Goal: Task Accomplishment & Management: Use online tool/utility

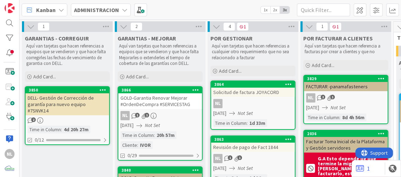
click at [29, 27] on icon at bounding box center [31, 27] width 8 height 8
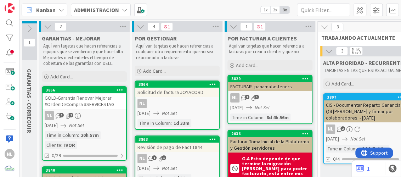
click at [45, 27] on icon at bounding box center [48, 27] width 8 height 8
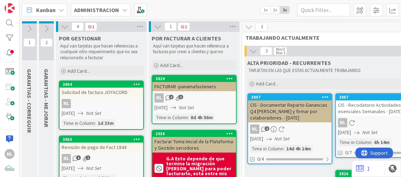
click at [66, 26] on icon at bounding box center [65, 27] width 8 height 8
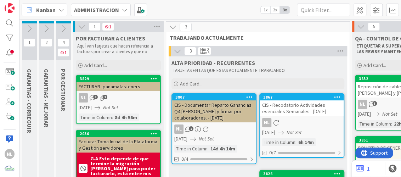
click at [80, 28] on icon at bounding box center [82, 27] width 8 height 8
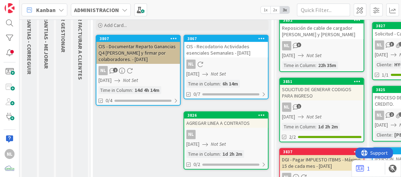
scroll to position [71, 0]
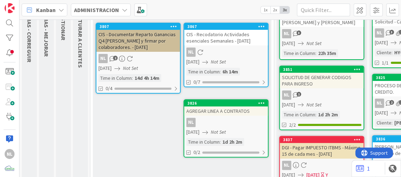
click at [222, 124] on div "NL" at bounding box center [226, 122] width 84 height 9
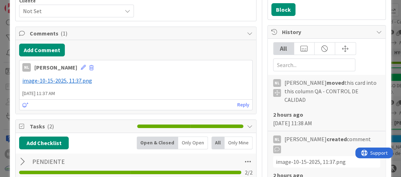
scroll to position [177, 0]
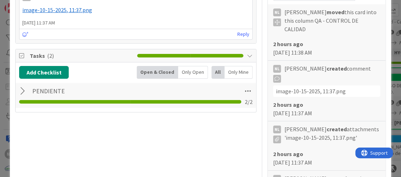
click at [21, 93] on div at bounding box center [23, 91] width 9 height 13
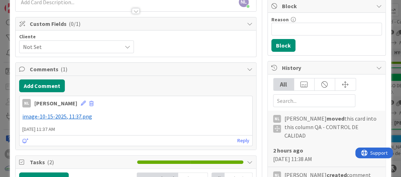
scroll to position [0, 0]
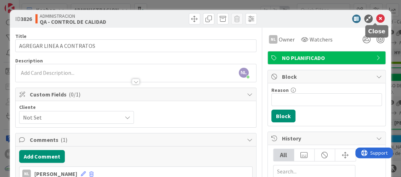
click at [377, 16] on icon at bounding box center [381, 19] width 9 height 9
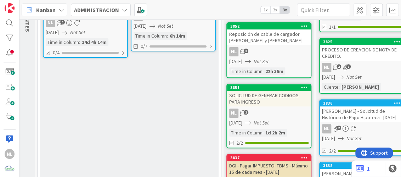
scroll to position [0, 53]
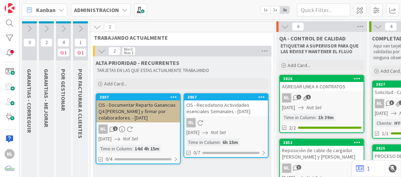
click at [143, 118] on div "CIS - Documentar Reparto Ganancias Q4 [PERSON_NAME] y firmar por colaboradores.…" at bounding box center [138, 111] width 84 height 22
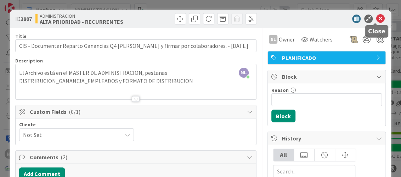
click at [377, 18] on icon at bounding box center [381, 19] width 9 height 9
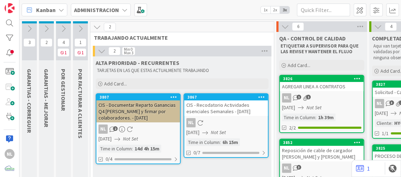
click at [209, 14] on div "Kanban ADMINISTRACION 1x 2x 3x" at bounding box center [211, 10] width 382 height 20
click at [235, 119] on div "NL" at bounding box center [226, 122] width 84 height 9
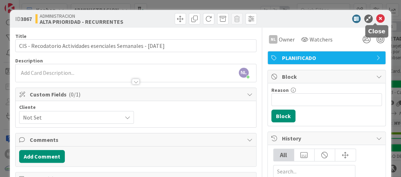
click at [379, 20] on icon at bounding box center [381, 19] width 9 height 9
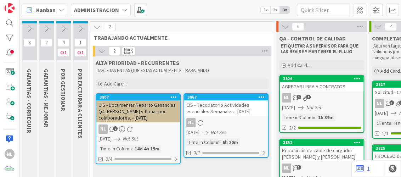
click at [63, 27] on icon at bounding box center [64, 29] width 8 height 8
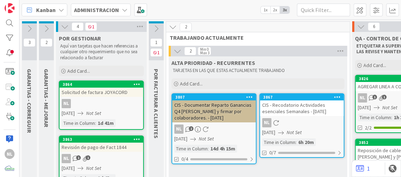
click at [63, 27] on icon at bounding box center [65, 27] width 8 height 8
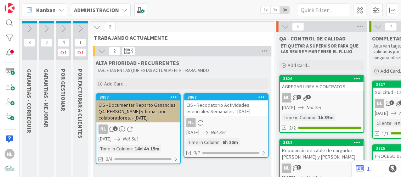
click at [29, 28] on icon at bounding box center [30, 29] width 8 height 8
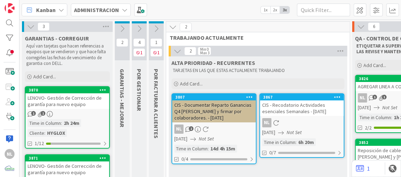
click at [153, 29] on icon at bounding box center [157, 29] width 8 height 8
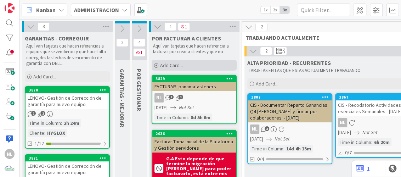
click at [155, 65] on icon at bounding box center [156, 65] width 4 height 4
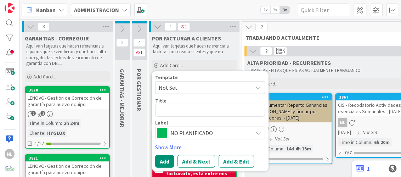
click at [166, 110] on textarea at bounding box center [210, 110] width 110 height 13
type textarea "x"
type textarea "Cambio de Batería de UPS de Daphne Amor"
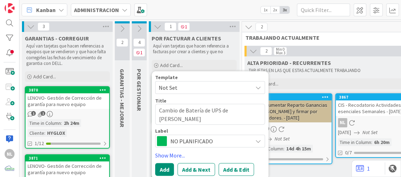
drag, startPoint x: 178, startPoint y: 120, endPoint x: 157, endPoint y: 108, distance: 23.7
click at [157, 108] on textarea "Cambio de Batería de UPS de Daphne Amor" at bounding box center [210, 114] width 110 height 21
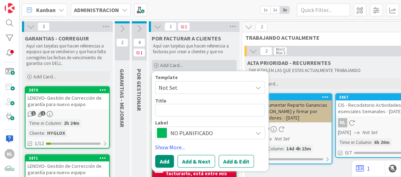
click at [211, 65] on div "Add Card..." at bounding box center [194, 65] width 85 height 11
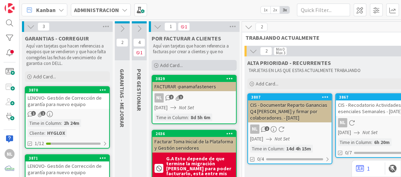
click at [156, 62] on div "Add Card..." at bounding box center [194, 65] width 85 height 11
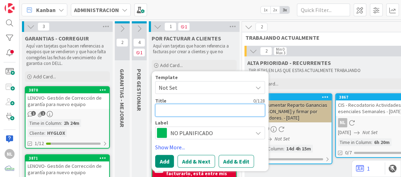
click at [165, 110] on textarea at bounding box center [210, 110] width 110 height 13
type textarea "x"
type textarea "a"
type textarea "x"
type textarea "ac"
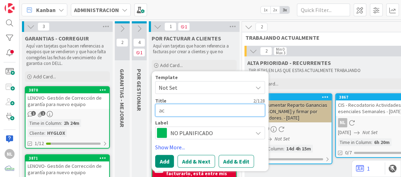
type textarea "x"
type textarea "c"
type textarea "x"
type textarea "F"
type textarea "x"
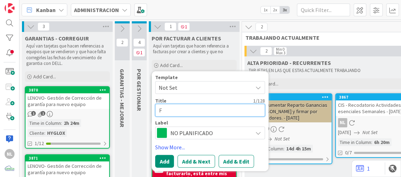
type textarea "Fa"
type textarea "x"
type textarea "Fac"
type textarea "x"
type textarea "Fact"
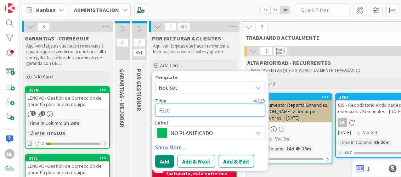
type textarea "x"
type textarea "Factu"
type textarea "x"
type textarea "Factur"
type textarea "x"
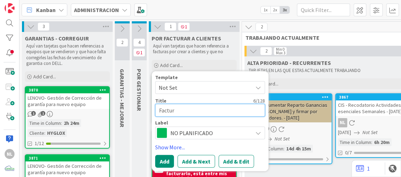
type textarea "Factura"
type textarea "x"
type textarea "Facturar"
type textarea "x"
type textarea "Facturar"
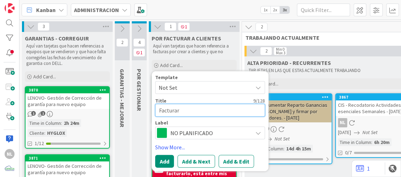
type textarea "x"
type textarea "Facturar h"
type textarea "x"
type textarea "Facturar"
type textarea "x"
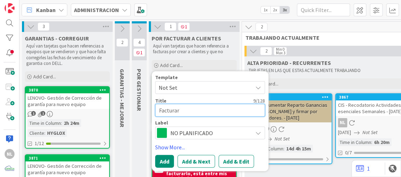
type textarea "Facturar H"
type textarea "x"
type textarea "Facturar HY"
type textarea "x"
type textarea "Facturar HYL"
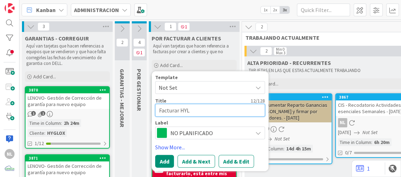
type textarea "x"
type textarea "Facturar HYLO"
click at [187, 109] on textarea "Facturar HYLO" at bounding box center [210, 110] width 110 height 13
type textarea "x"
type textarea "Facturar HYGLO"
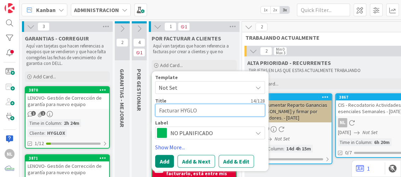
click at [201, 109] on textarea "Facturar HYGLO" at bounding box center [210, 110] width 110 height 13
type textarea "x"
type textarea "Facturar HYGLOX"
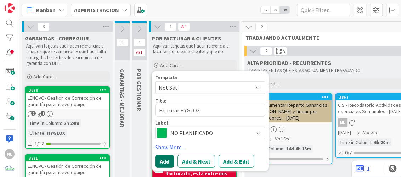
click at [165, 160] on button "Add" at bounding box center [164, 161] width 19 height 13
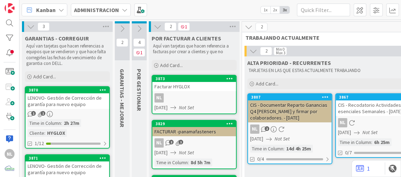
click at [206, 94] on div "NL" at bounding box center [195, 97] width 84 height 9
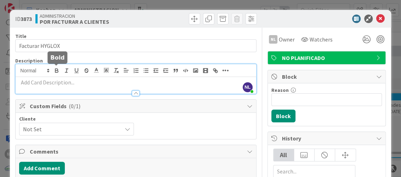
click at [54, 73] on div "NL Nubia Lopez just joined" at bounding box center [136, 78] width 240 height 29
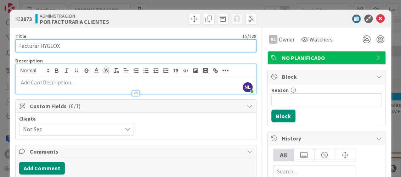
click at [85, 48] on input "Facturar HYGLOX" at bounding box center [135, 45] width 241 height 13
click at [78, 48] on input "Facturar HYGLOX" at bounding box center [135, 45] width 241 height 13
paste input "Cambio de Batería de UPS de Daphne Amor"
type input "Facturar HYGLOX Cambio de Batería de UPS de [PERSON_NAME]"
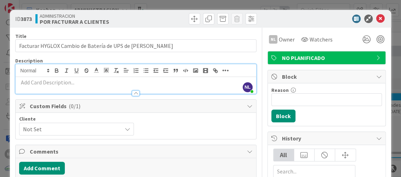
click at [178, 132] on div "Cliente Not Set" at bounding box center [135, 125] width 233 height 19
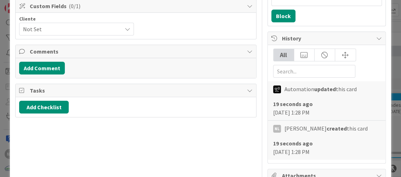
scroll to position [106, 0]
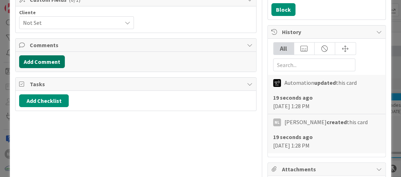
click at [48, 63] on button "Add Comment" at bounding box center [42, 61] width 46 height 13
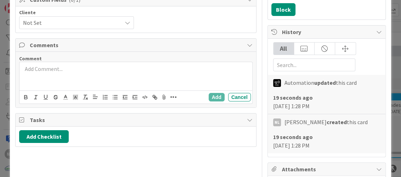
click at [46, 68] on p at bounding box center [135, 69] width 227 height 8
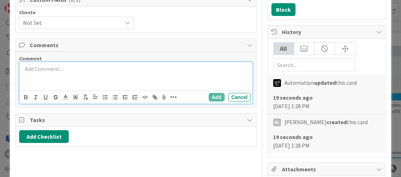
paste div
click at [23, 70] on p "batería que le fue instalada fue de 9Ah," at bounding box center [135, 69] width 227 height 8
click at [133, 72] on p "Batería que le fue instalada fue de 9Ah," at bounding box center [135, 69] width 227 height 8
click at [112, 70] on p "Batería que le fue instalada fue de 9Ah," at bounding box center [135, 69] width 227 height 8
click at [210, 95] on button "Add" at bounding box center [217, 97] width 16 height 9
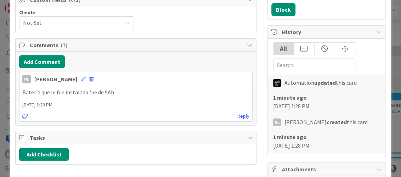
scroll to position [0, 0]
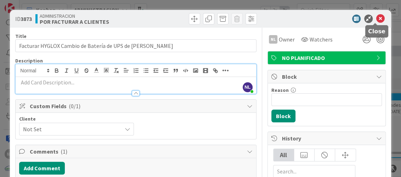
click at [378, 18] on icon at bounding box center [381, 19] width 9 height 9
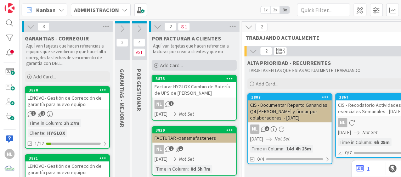
click at [156, 66] on icon at bounding box center [156, 65] width 4 height 4
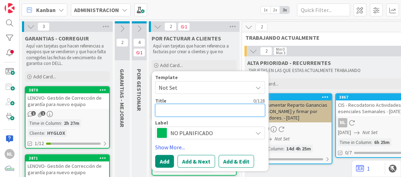
click at [176, 112] on textarea at bounding box center [210, 110] width 110 height 13
type textarea "x"
type textarea "F"
type textarea "x"
type textarea "FA"
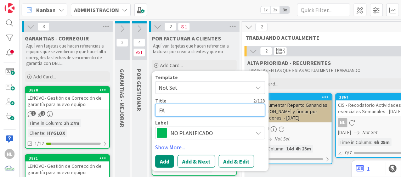
type textarea "x"
type textarea "FAC"
type textarea "x"
type textarea "FACT"
type textarea "x"
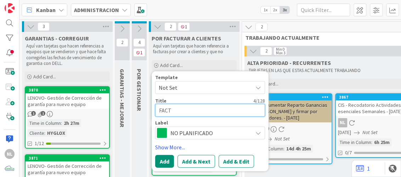
type textarea "FAT"
type textarea "x"
type textarea "FA"
type textarea "x"
type textarea "F"
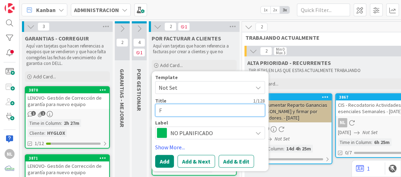
type textarea "x"
type textarea "Fa"
type textarea "x"
type textarea "Fac"
type textarea "x"
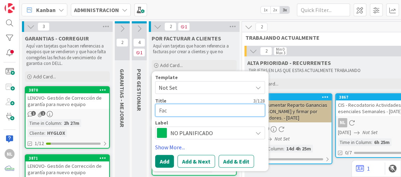
type textarea "Fact"
type textarea "x"
type textarea "Factu"
type textarea "x"
type textarea "Factur"
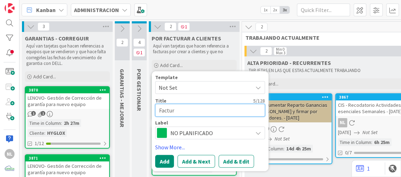
type textarea "x"
type textarea "Factura"
type textarea "x"
type textarea "Facturar"
paste textarea "UPS Eyvis Pascual"
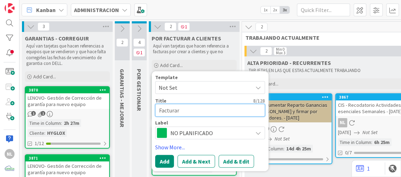
type textarea "x"
type textarea "FacturarUPS Eyvis Pascual"
type textarea "x"
type textarea "Facturar UPS Eyvis Pascual"
click at [234, 113] on textarea "Facturar UPS Eyvis Pascual" at bounding box center [210, 110] width 110 height 13
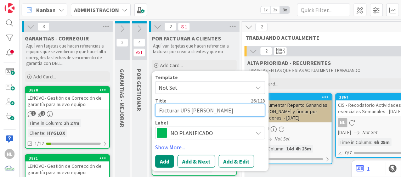
type textarea "x"
type textarea "Facturar UPS Eyvis Pascual"
type textarea "x"
type textarea "Facturar UPS Eyvis Pascual -"
type textarea "x"
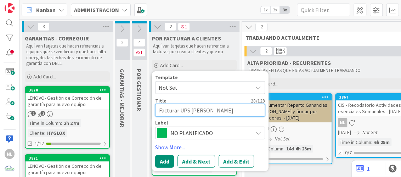
type textarea "Facturar UPS Eyvis Pascual -K"
type textarea "x"
type textarea "Facturar UPS Eyvis Pascual -"
type textarea "x"
type textarea "Facturar UPS Eyvis Pascual -k"
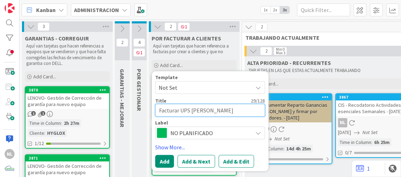
type textarea "x"
type textarea "Facturar UPS Eyvis Pascual -"
type textarea "x"
type textarea "Facturar UPS Eyvis Pascual -K"
type textarea "x"
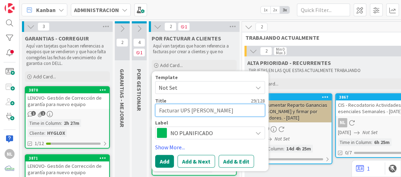
type textarea "Facturar UPS Eyvis Pascual -KE"
type textarea "x"
type textarea "Facturar UPS Eyvis Pascual -KES"
type textarea "x"
type textarea "Facturar UPS Eyvis Pascual -KEST"
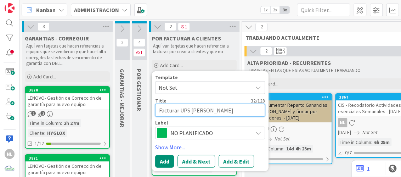
type textarea "x"
type textarea "Facturar UPS Eyvis Pascual -KESTO"
type textarea "x"
type textarea "Facturar UPS [PERSON_NAME]"
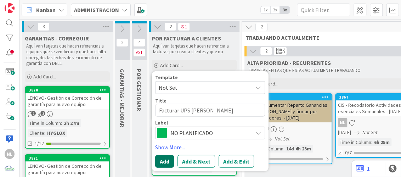
click at [162, 160] on button "Add" at bounding box center [164, 161] width 19 height 13
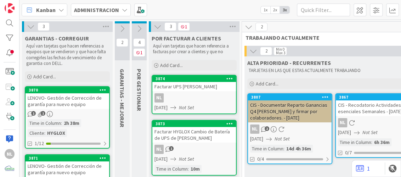
click at [193, 95] on div "NL" at bounding box center [195, 97] width 84 height 9
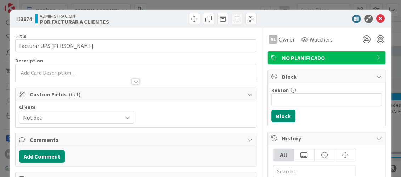
scroll to position [35, 0]
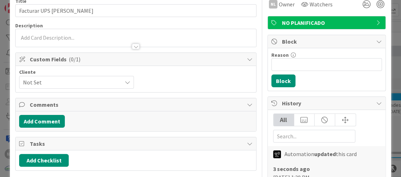
click at [124, 83] on icon at bounding box center [127, 82] width 6 height 6
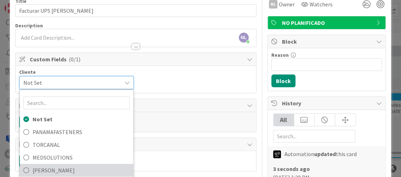
click at [24, 168] on icon at bounding box center [26, 170] width 6 height 11
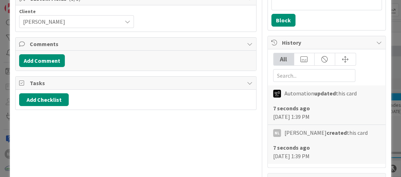
scroll to position [106, 0]
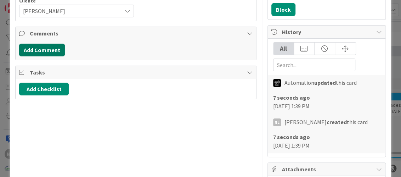
click at [46, 45] on button "Add Comment" at bounding box center [42, 50] width 46 height 13
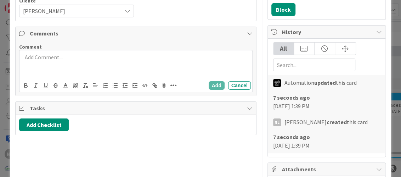
click at [57, 55] on p at bounding box center [135, 57] width 227 height 8
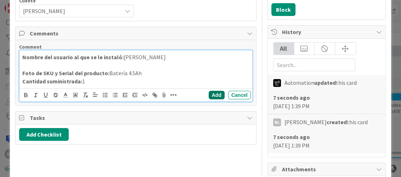
click at [210, 97] on button "Add" at bounding box center [217, 95] width 16 height 9
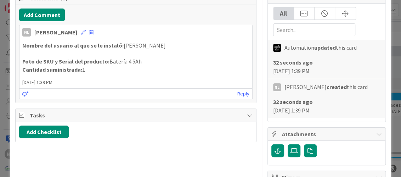
scroll to position [177, 0]
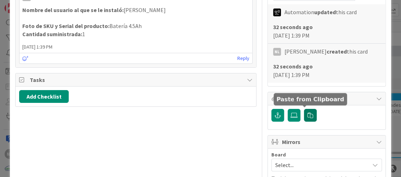
click at [308, 115] on button "button" at bounding box center [310, 115] width 13 height 13
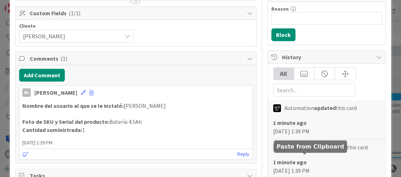
scroll to position [0, 0]
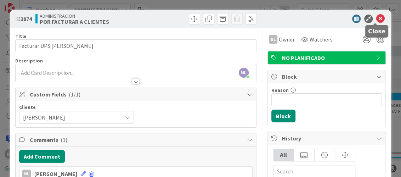
click at [377, 19] on icon at bounding box center [381, 19] width 9 height 9
